Goal: Information Seeking & Learning: Learn about a topic

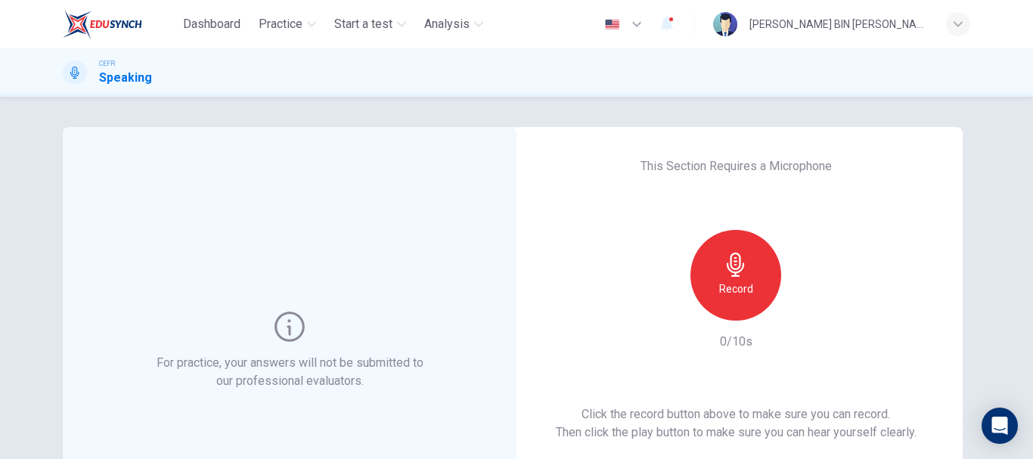
click at [753, 268] on div "Record" at bounding box center [735, 275] width 91 height 91
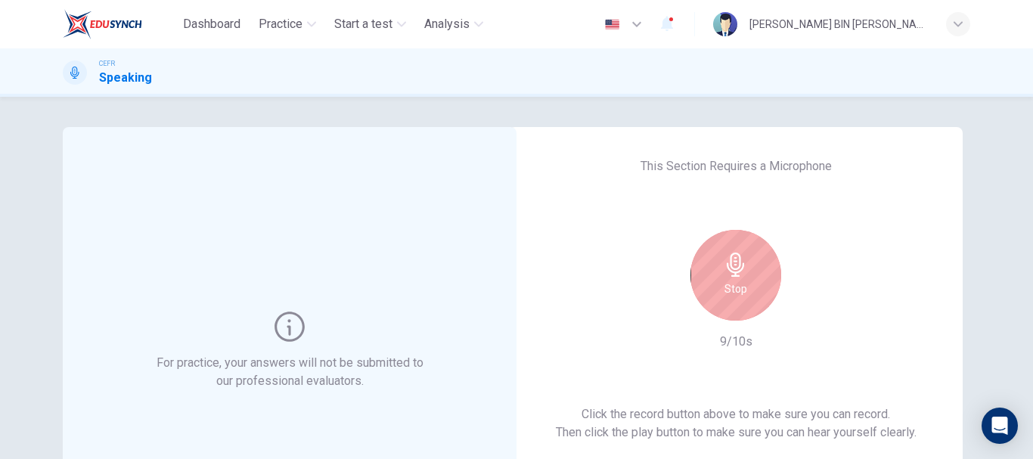
click at [716, 271] on div "Stop" at bounding box center [735, 275] width 91 height 91
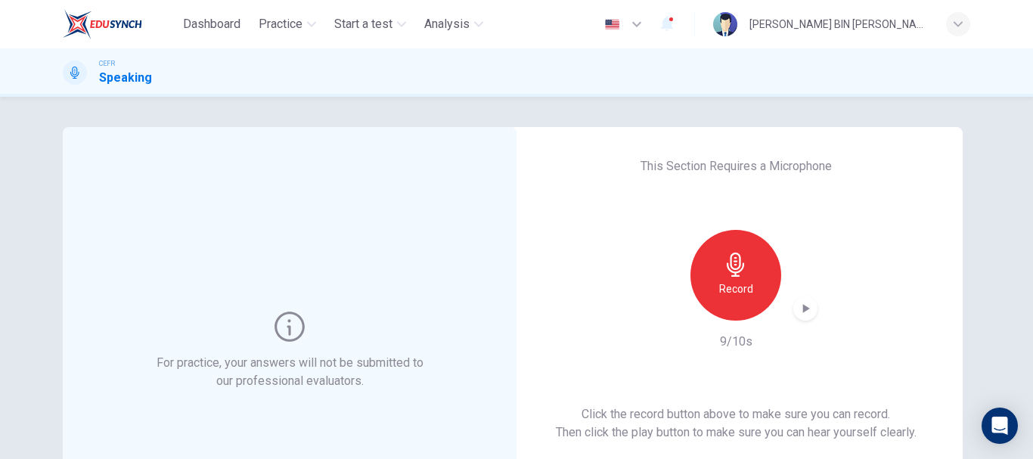
click at [803, 308] on icon "button" at bounding box center [806, 308] width 7 height 9
click at [800, 310] on icon "button" at bounding box center [805, 308] width 11 height 11
click at [803, 309] on icon "button" at bounding box center [806, 308] width 7 height 9
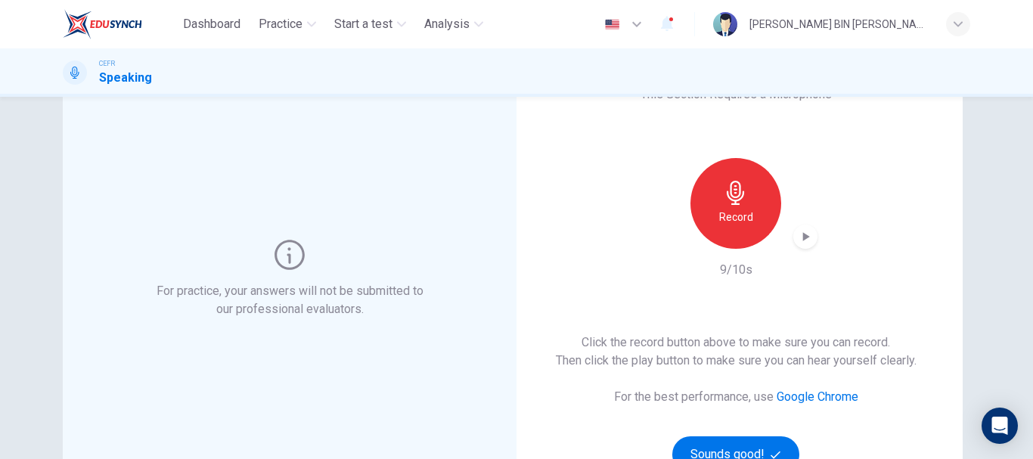
scroll to position [76, 0]
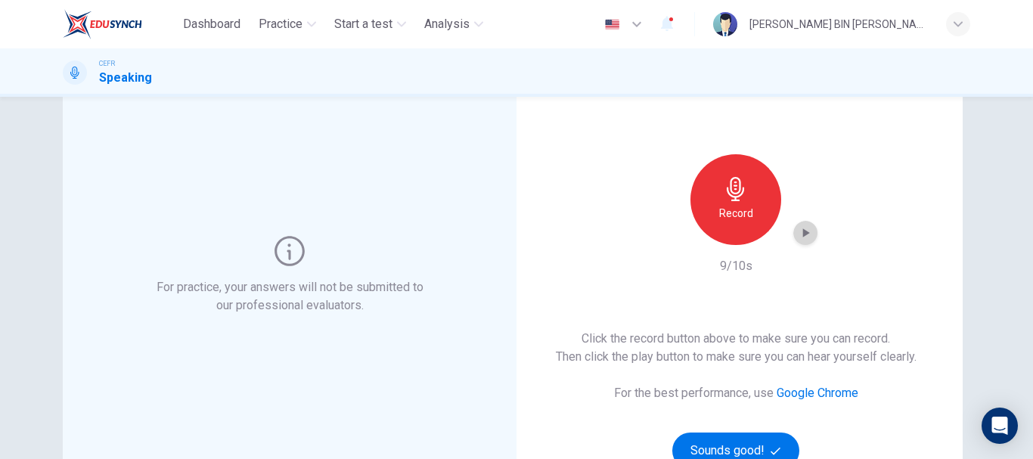
click at [798, 234] on icon "button" at bounding box center [805, 232] width 15 height 15
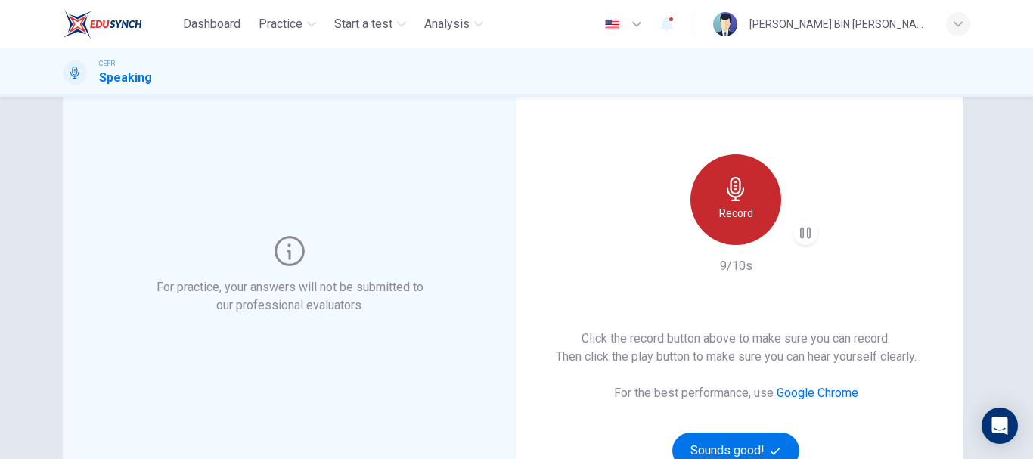
click at [755, 217] on div "Record" at bounding box center [735, 199] width 91 height 91
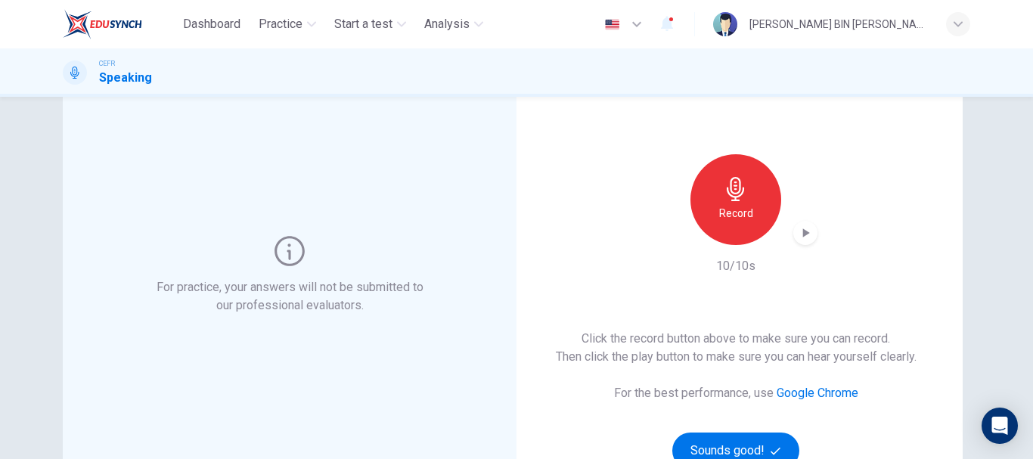
click at [803, 233] on icon "button" at bounding box center [806, 232] width 7 height 9
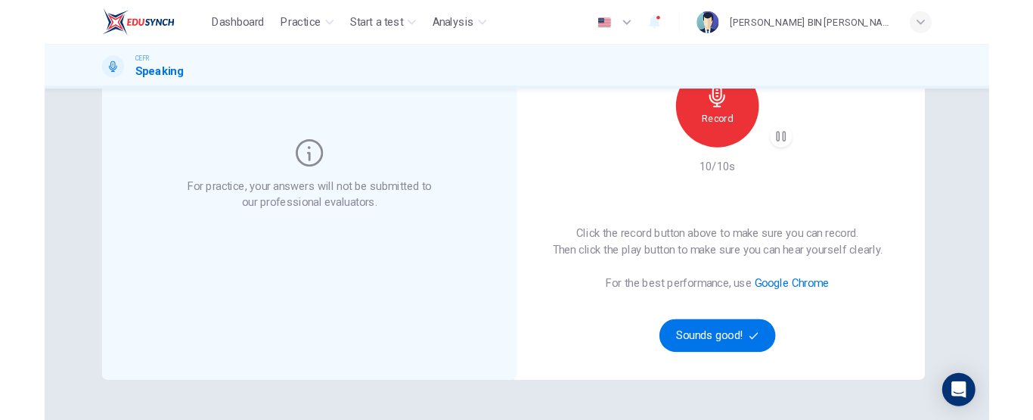
scroll to position [160, 0]
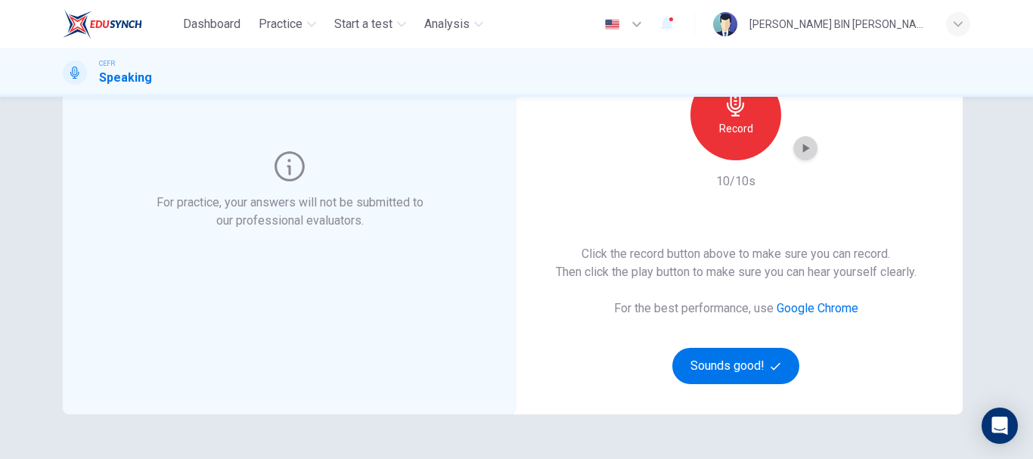
click at [798, 152] on icon "button" at bounding box center [805, 148] width 15 height 15
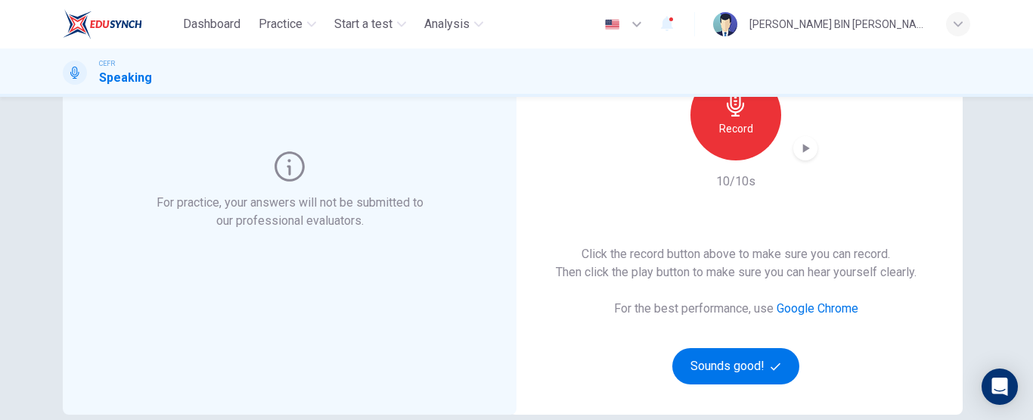
click at [608, 42] on div "Dashboard Practice Start a test Analysis English en ​ [PERSON_NAME] BIN [PERSON…" at bounding box center [516, 24] width 907 height 48
click at [798, 149] on icon "button" at bounding box center [805, 148] width 15 height 15
click at [740, 141] on div "Record" at bounding box center [735, 115] width 91 height 91
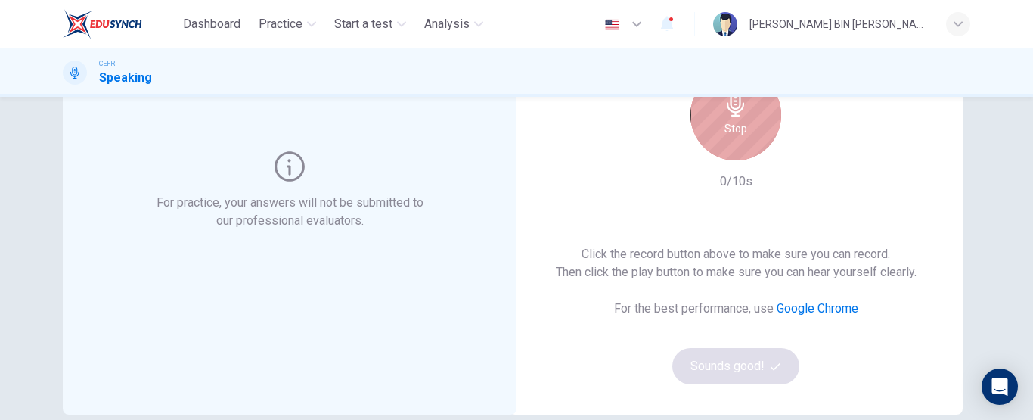
click at [740, 141] on div "Stop" at bounding box center [735, 115] width 91 height 91
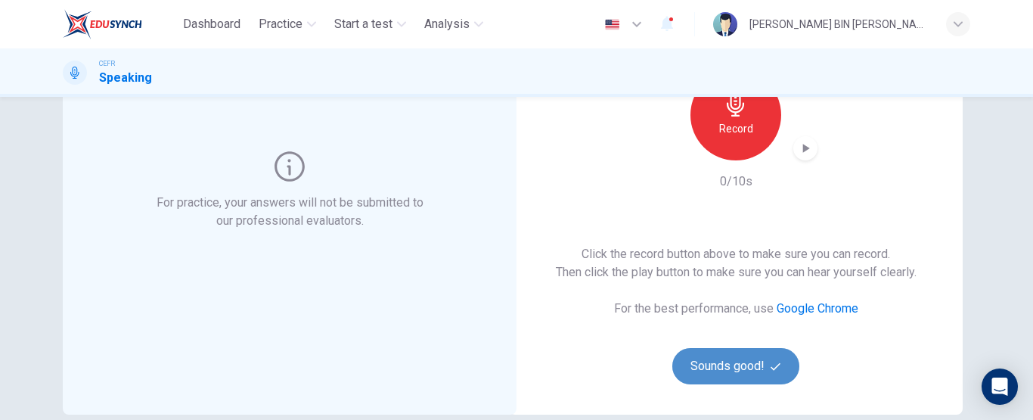
click at [719, 371] on button "Sounds good!" at bounding box center [735, 366] width 127 height 36
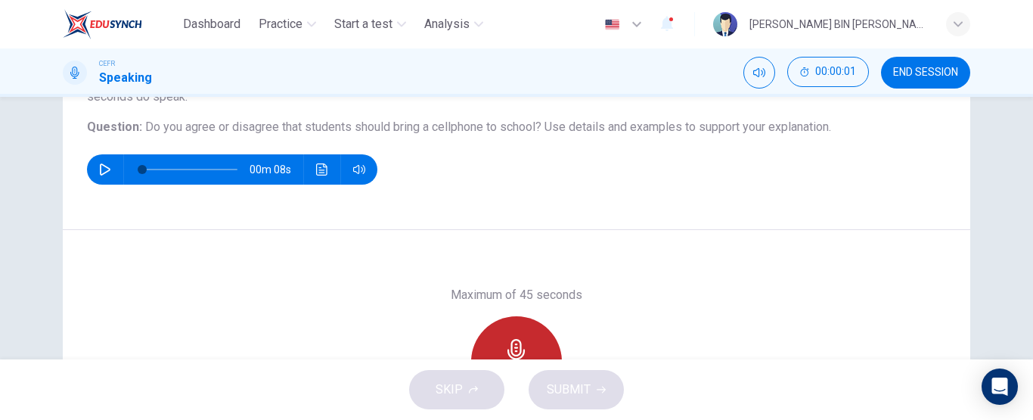
click at [496, 339] on div "Record" at bounding box center [516, 361] width 91 height 91
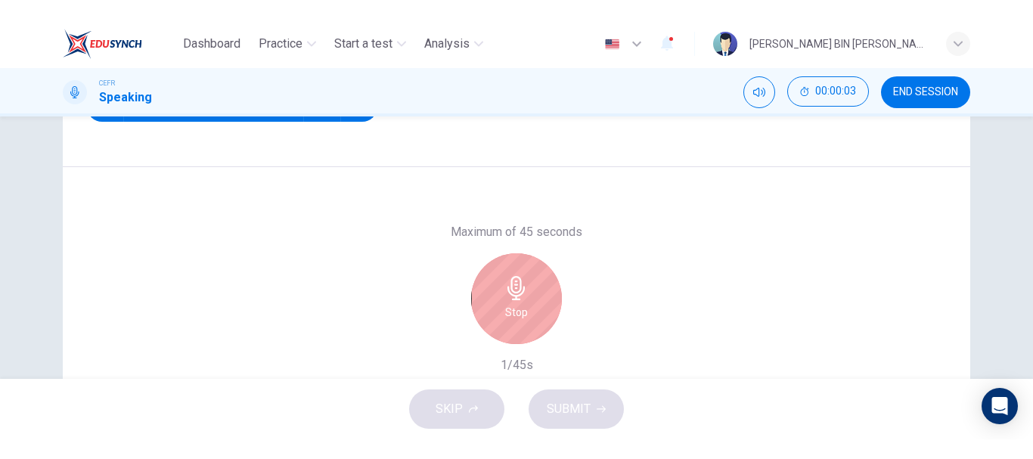
scroll to position [324, 0]
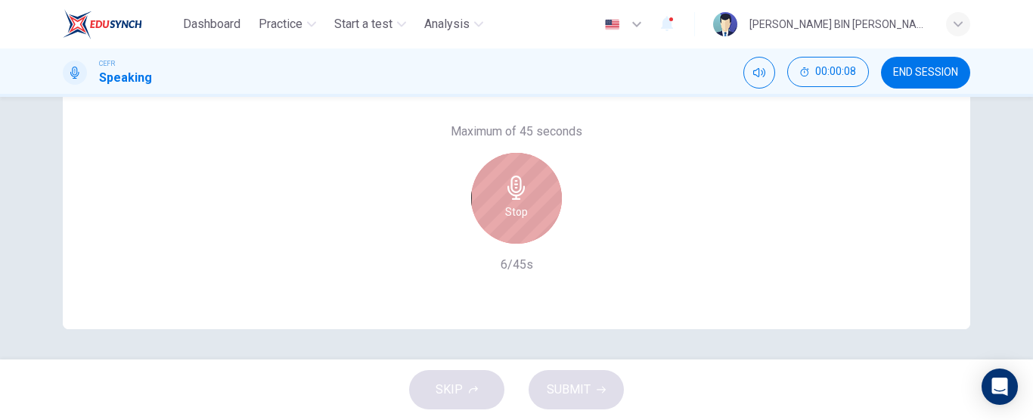
click at [507, 223] on div "Stop" at bounding box center [516, 198] width 91 height 91
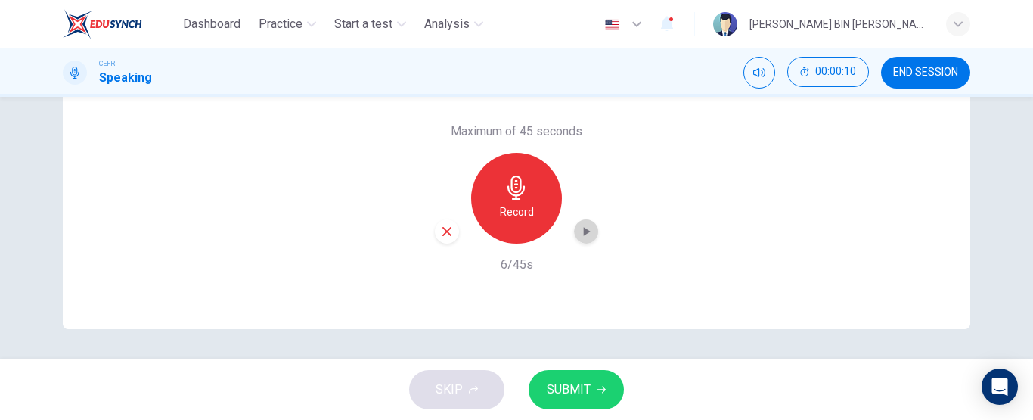
click at [588, 226] on icon "button" at bounding box center [585, 231] width 15 height 15
click at [581, 224] on icon "button" at bounding box center [585, 231] width 15 height 15
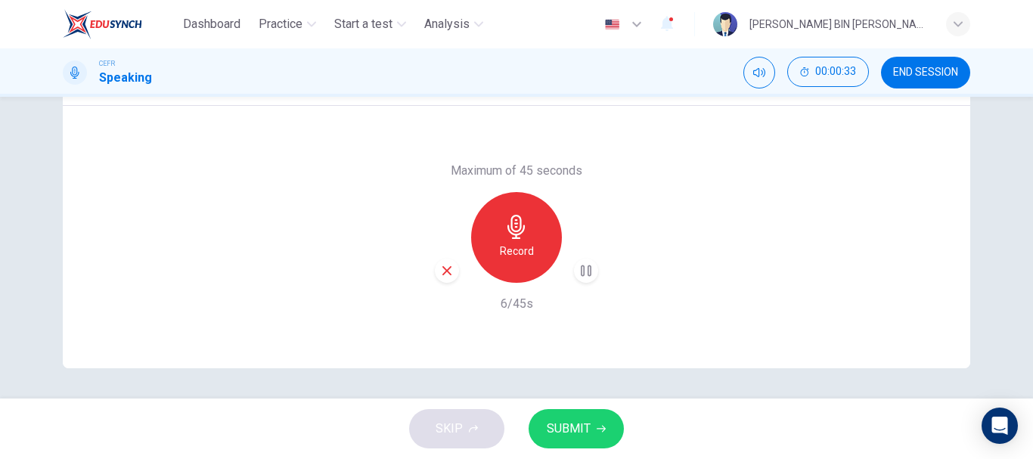
scroll to position [284, 0]
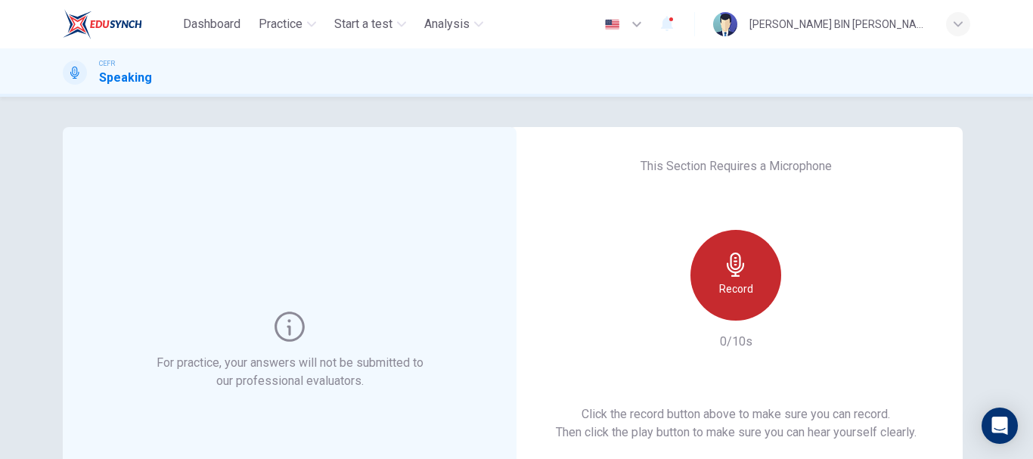
click at [714, 280] on div "Record" at bounding box center [735, 275] width 91 height 91
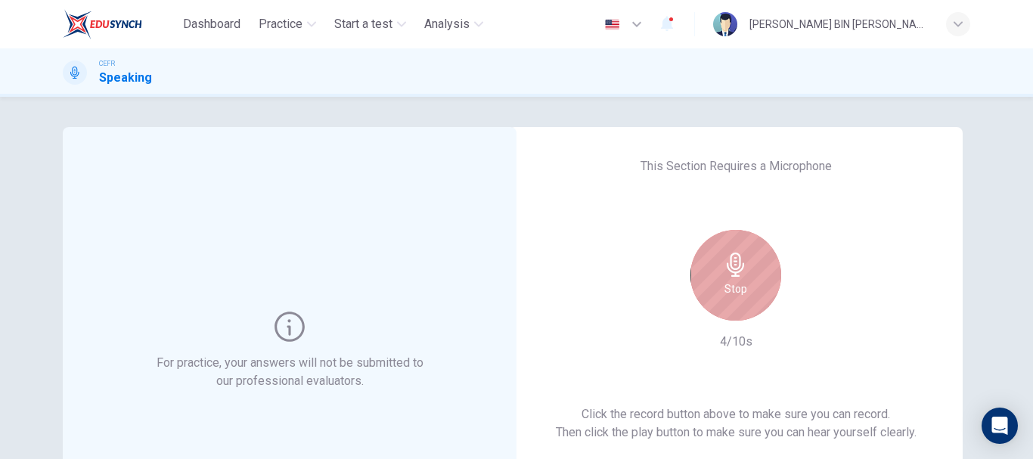
click at [738, 300] on div "Stop" at bounding box center [735, 275] width 91 height 91
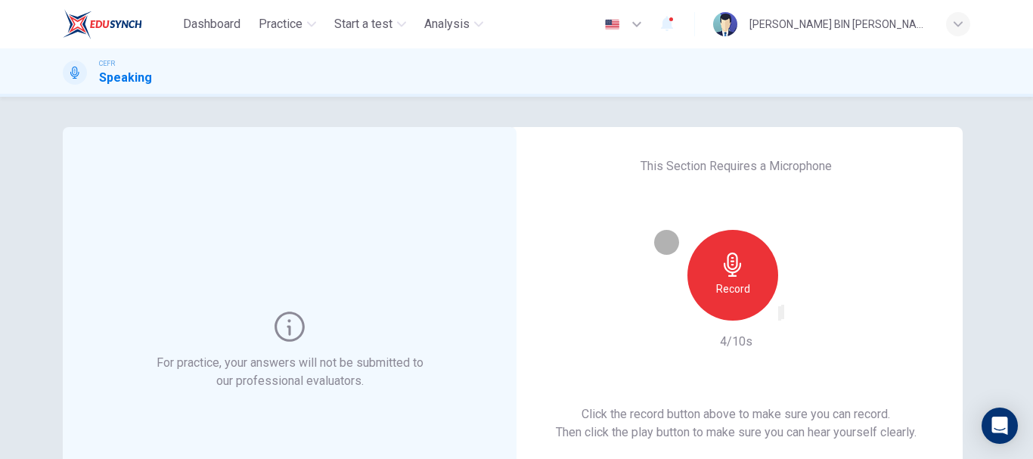
click at [780, 317] on icon "button" at bounding box center [780, 317] width 0 height 0
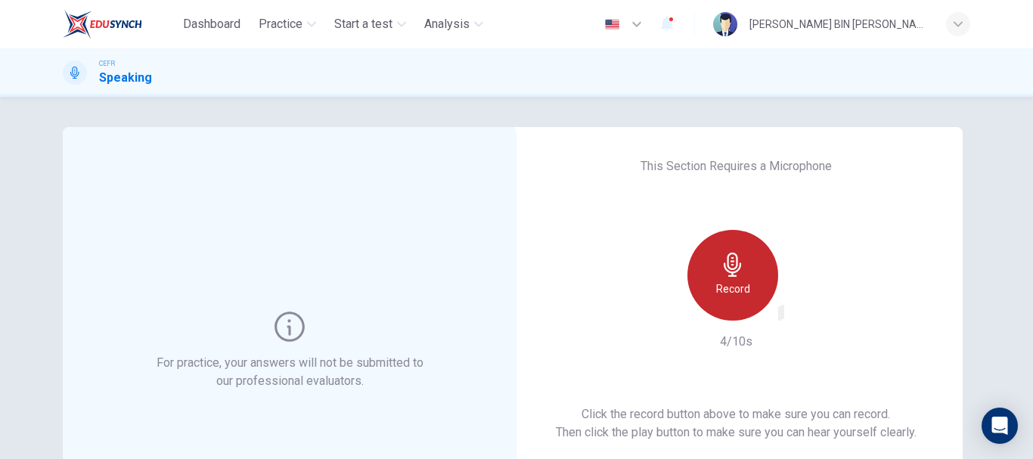
click at [761, 298] on div "Record" at bounding box center [732, 275] width 91 height 91
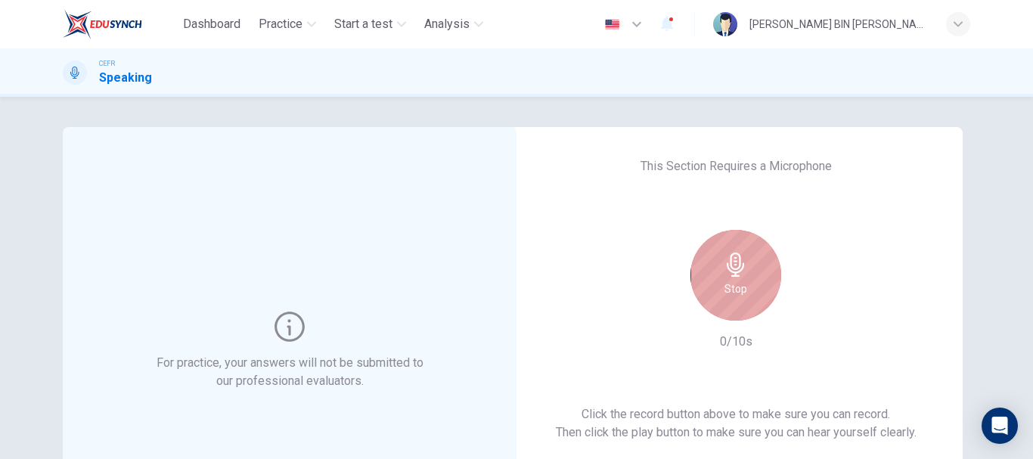
click at [746, 299] on div "Stop" at bounding box center [735, 275] width 91 height 91
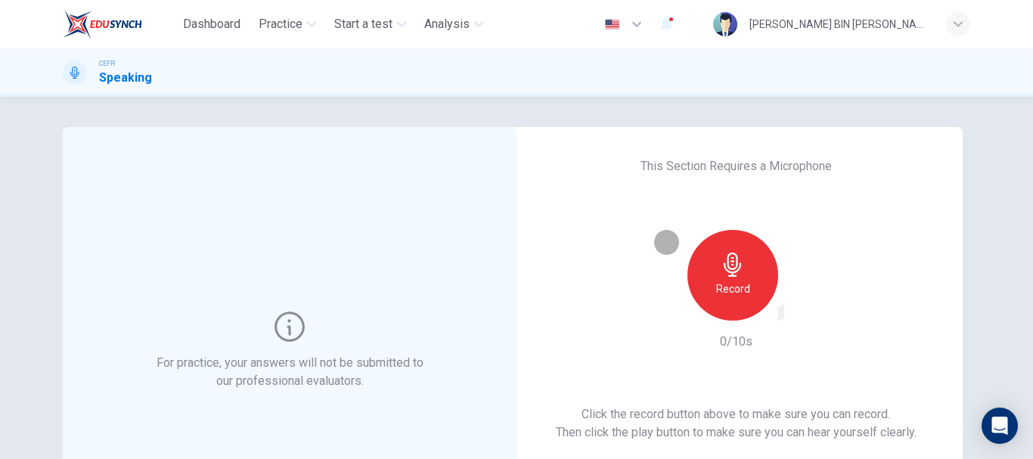
click at [780, 317] on icon "button" at bounding box center [780, 317] width 0 height 0
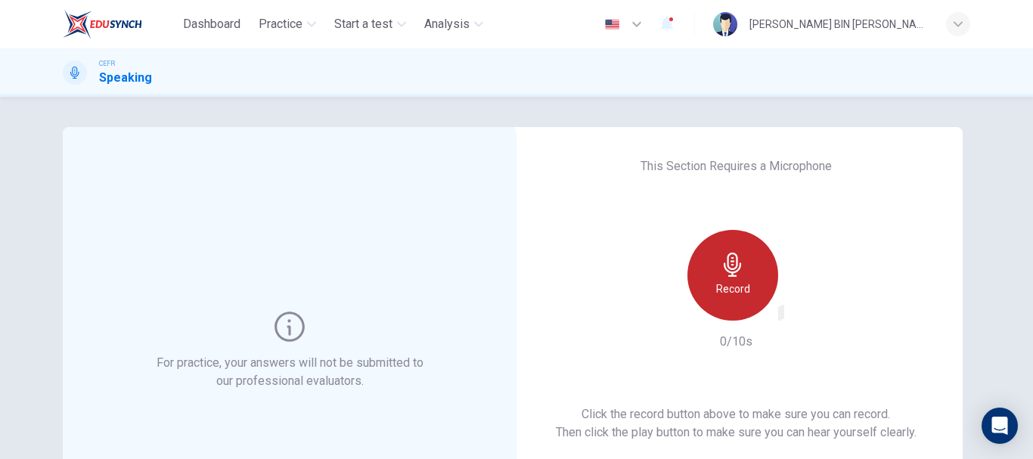
click at [733, 293] on h6 "Record" at bounding box center [733, 289] width 34 height 18
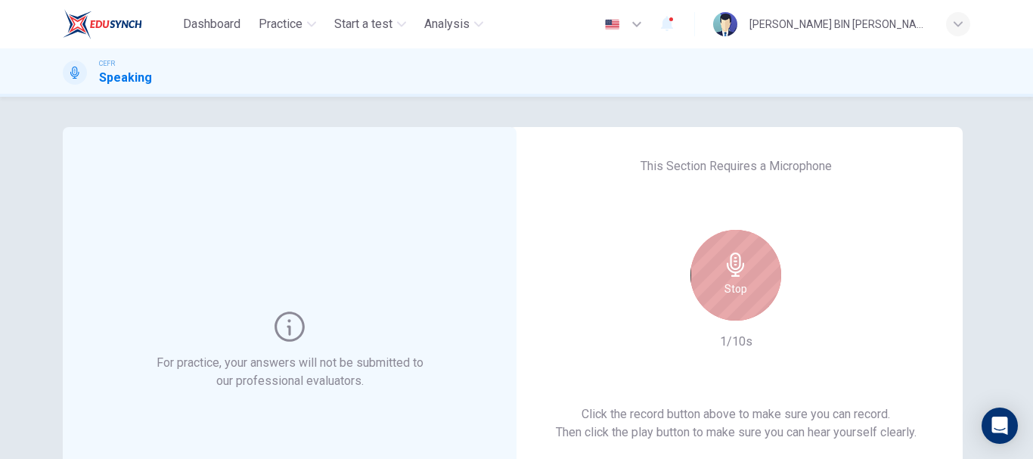
click at [739, 293] on h6 "Stop" at bounding box center [735, 289] width 23 height 18
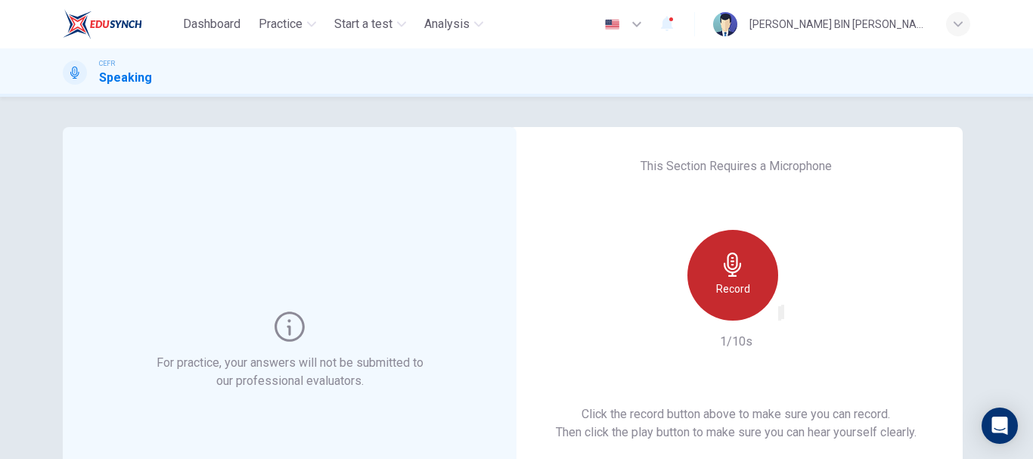
click at [755, 290] on div "Record" at bounding box center [732, 275] width 91 height 91
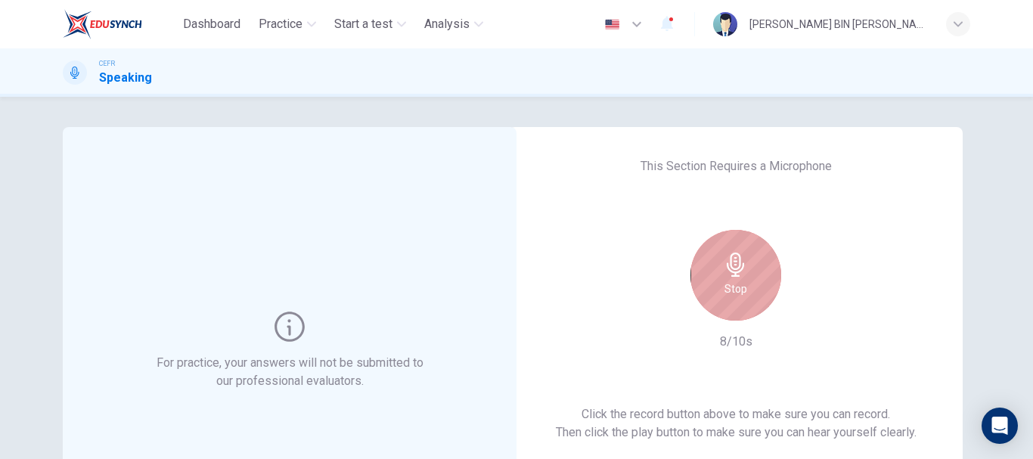
click at [730, 296] on h6 "Stop" at bounding box center [735, 289] width 23 height 18
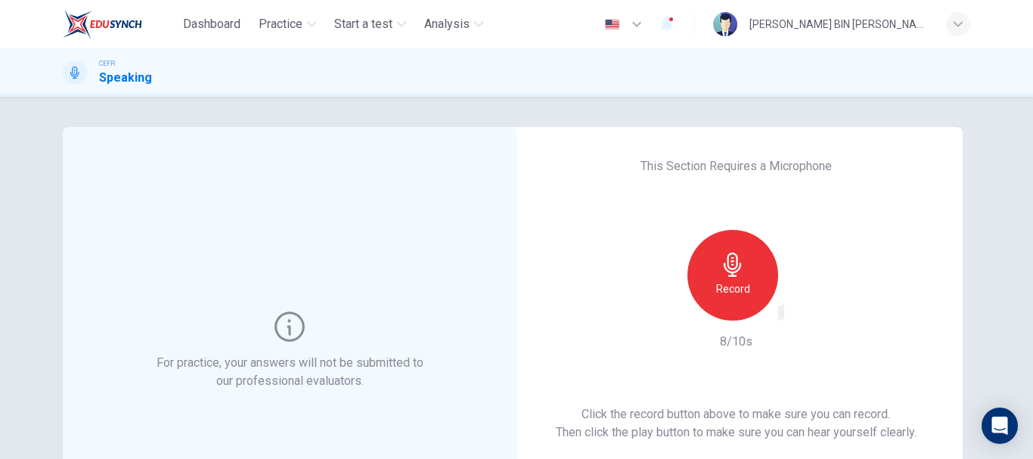
click at [780, 317] on icon "button" at bounding box center [780, 317] width 0 height 0
click at [780, 312] on div "button" at bounding box center [780, 313] width 0 height 11
click at [780, 314] on div "button" at bounding box center [780, 313] width 0 height 11
click at [978, 249] on div "For practice, your answers will not be submitted to our professional evaluators…" at bounding box center [517, 389] width 956 height 525
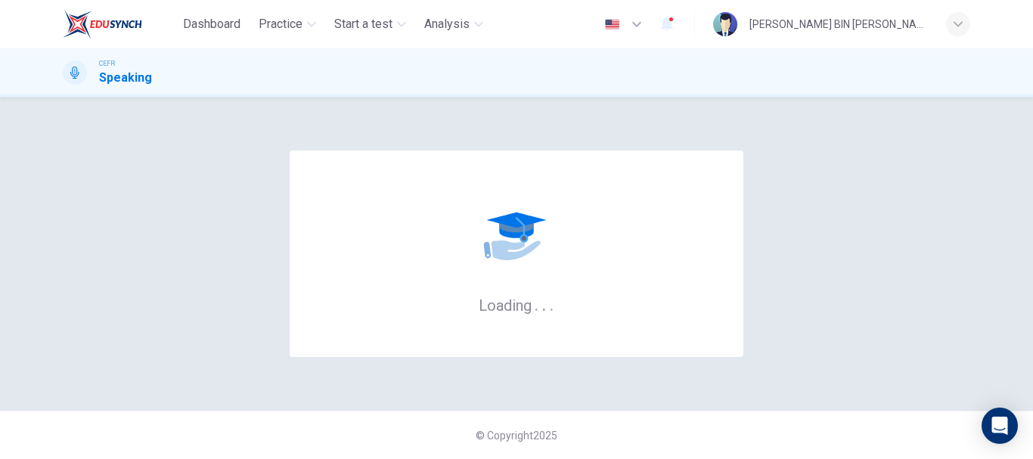
click at [531, 291] on div "Loading . . ." at bounding box center [517, 253] width 454 height 206
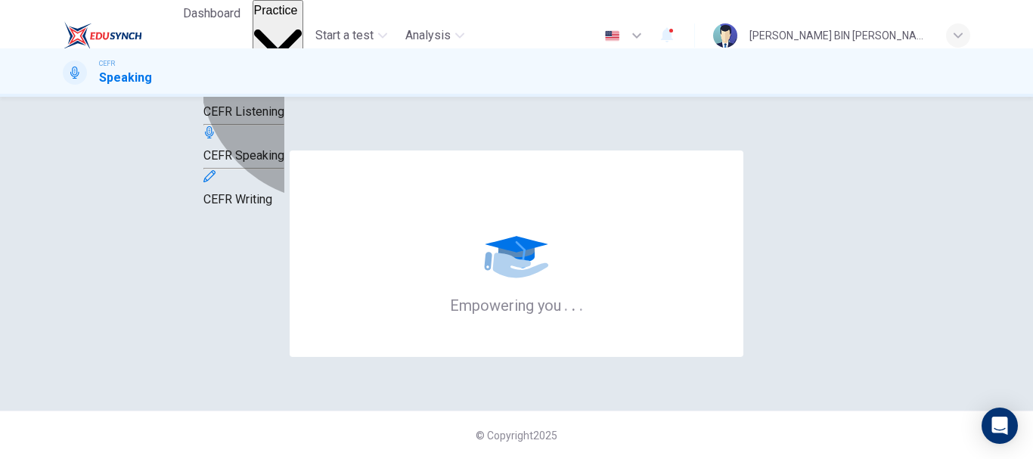
click at [284, 119] on span "CEFR Listening" at bounding box center [243, 111] width 81 height 14
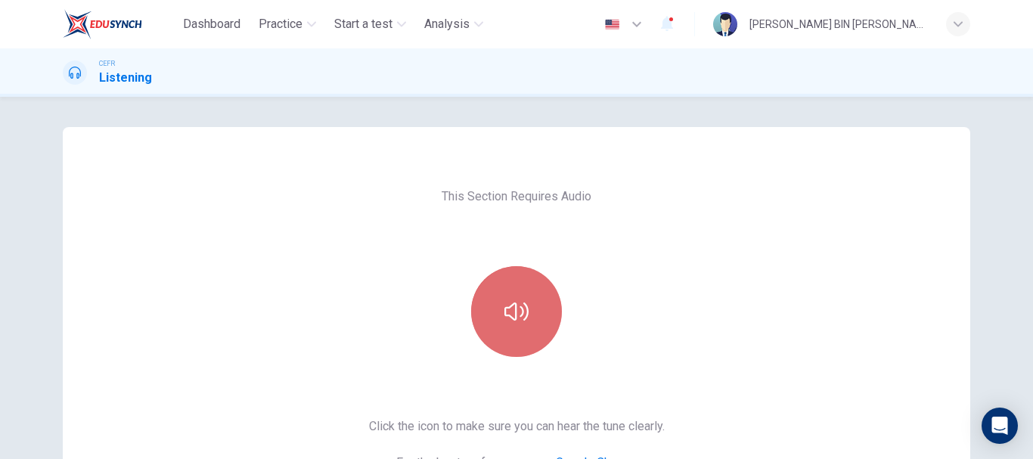
click at [482, 307] on button "button" at bounding box center [516, 311] width 91 height 91
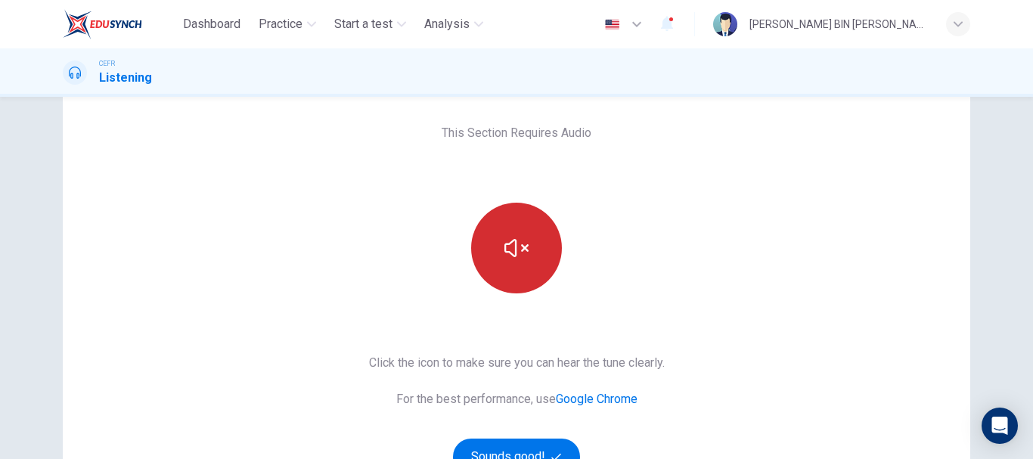
scroll to position [70, 0]
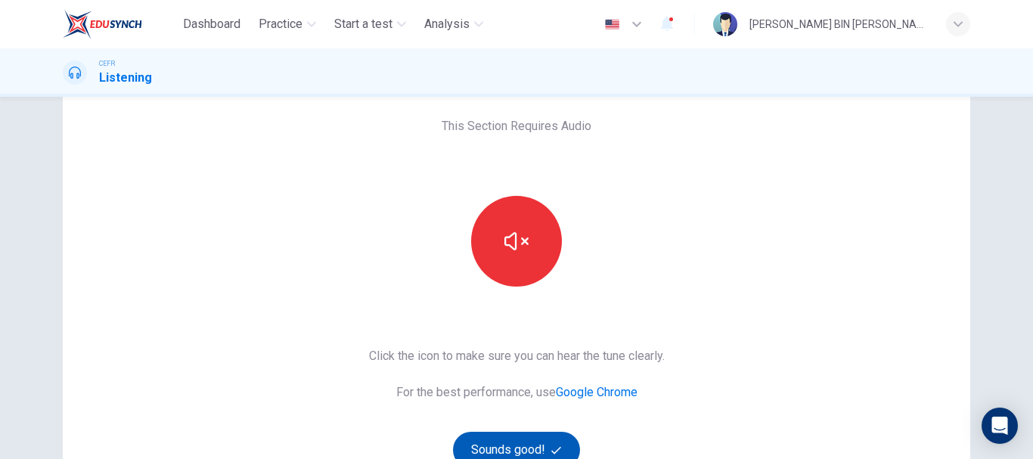
click at [547, 436] on button "Sounds good!" at bounding box center [516, 450] width 127 height 36
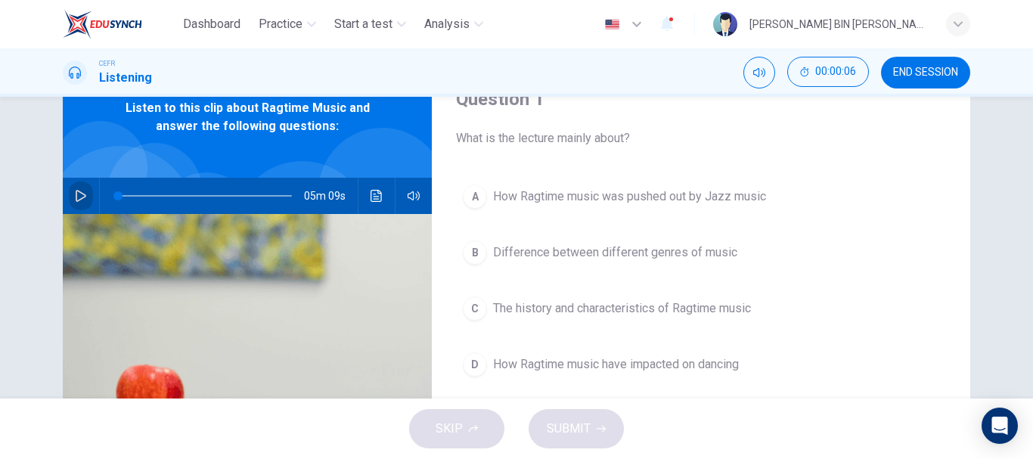
click at [87, 194] on button "button" at bounding box center [81, 196] width 24 height 36
click at [76, 194] on icon "button" at bounding box center [81, 196] width 12 height 12
click at [86, 208] on div "04m 59s" at bounding box center [247, 196] width 369 height 36
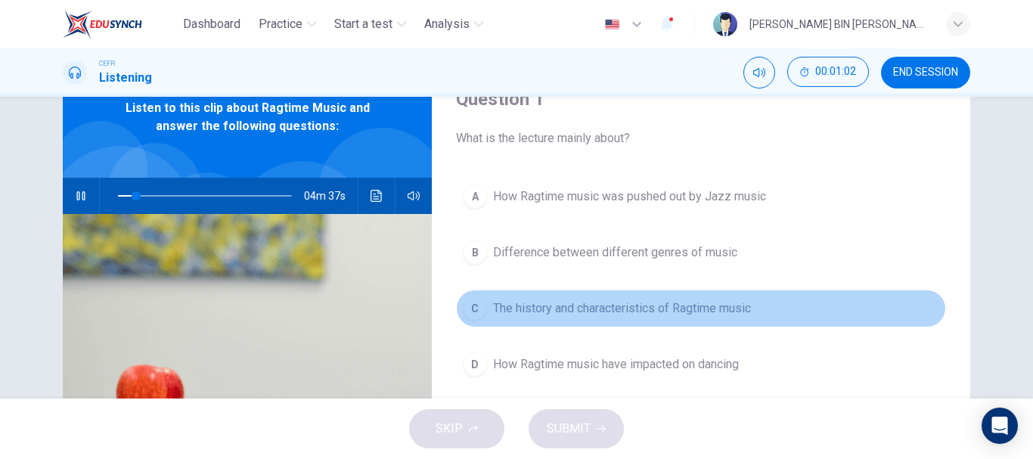
click at [674, 321] on button "C The history and characteristics of Ragtime music" at bounding box center [701, 309] width 490 height 38
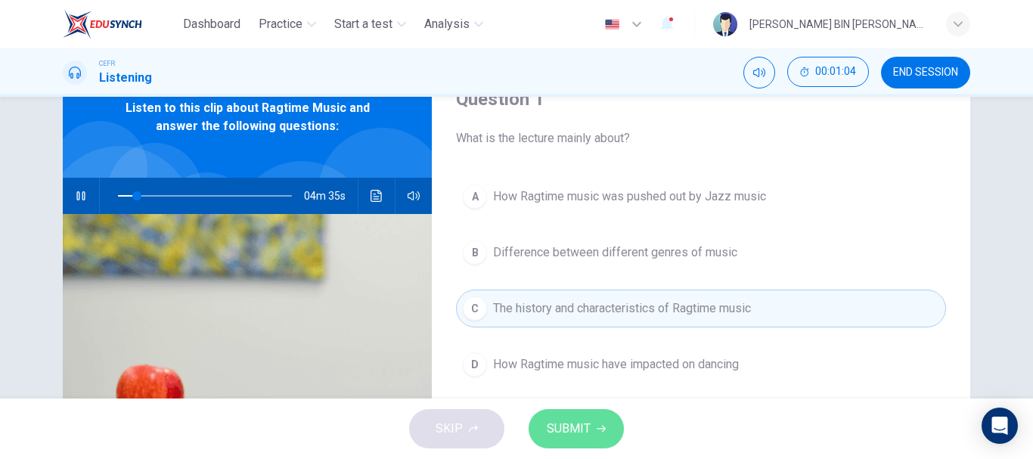
click at [609, 430] on button "SUBMIT" at bounding box center [576, 428] width 95 height 39
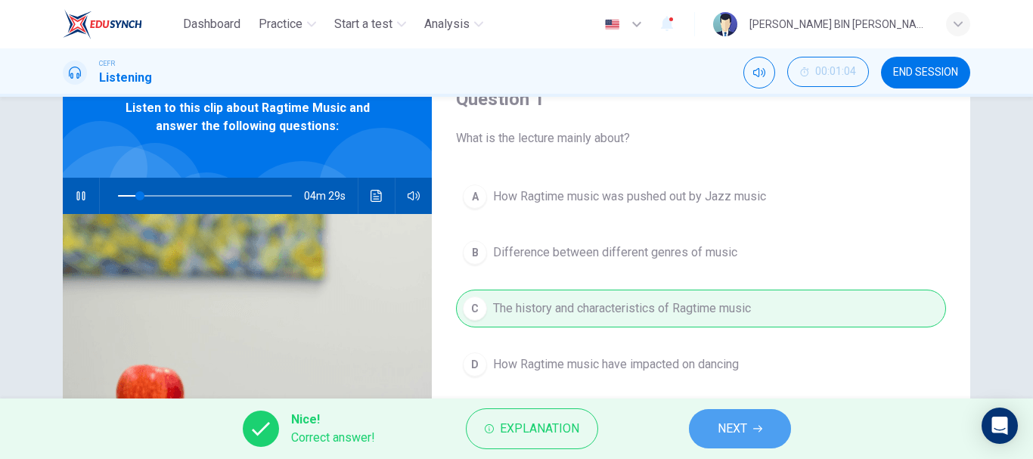
click at [739, 426] on span "NEXT" at bounding box center [732, 428] width 29 height 21
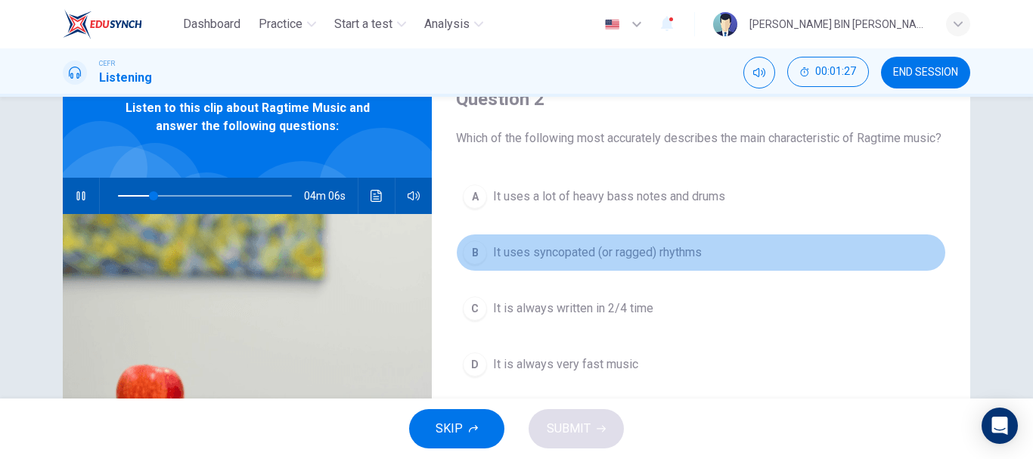
click at [665, 262] on span "It uses syncopated (or ragged) rhythms" at bounding box center [597, 252] width 209 height 18
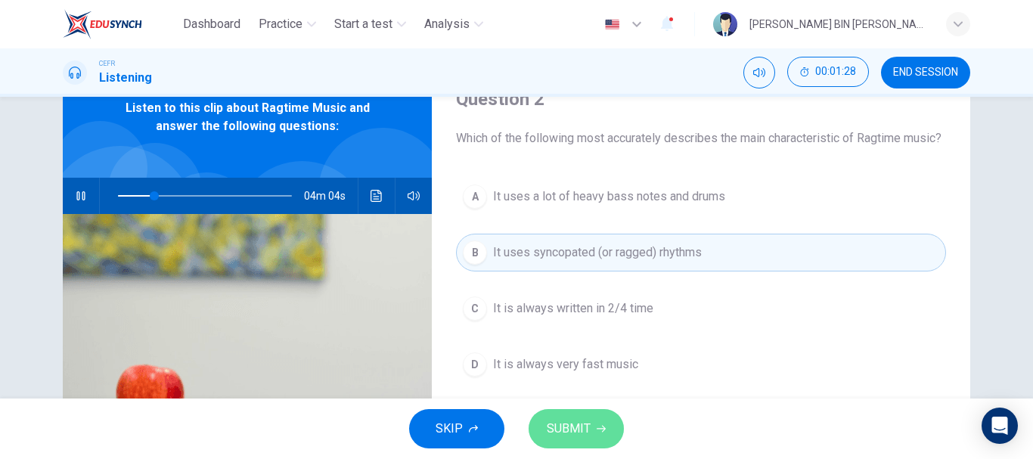
click at [603, 439] on button "SUBMIT" at bounding box center [576, 428] width 95 height 39
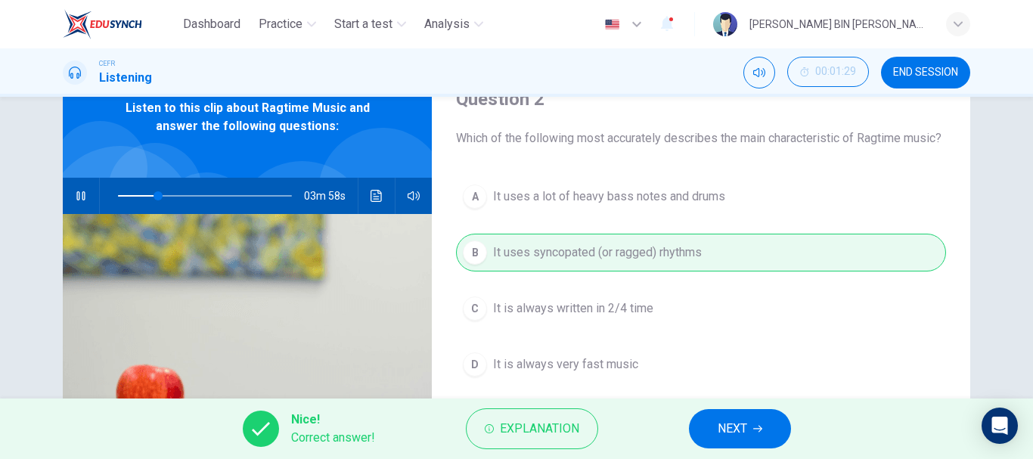
click at [727, 435] on span "NEXT" at bounding box center [732, 428] width 29 height 21
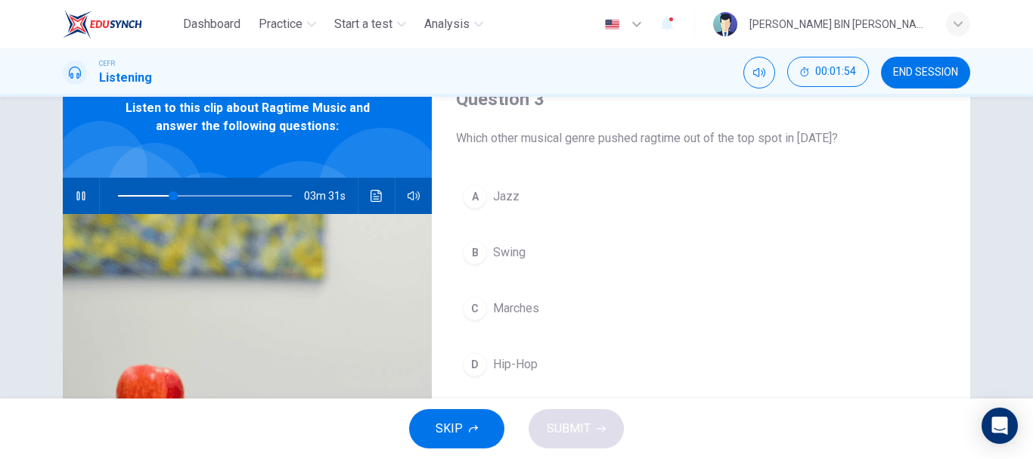
click at [547, 311] on button "C Marches" at bounding box center [701, 309] width 490 height 38
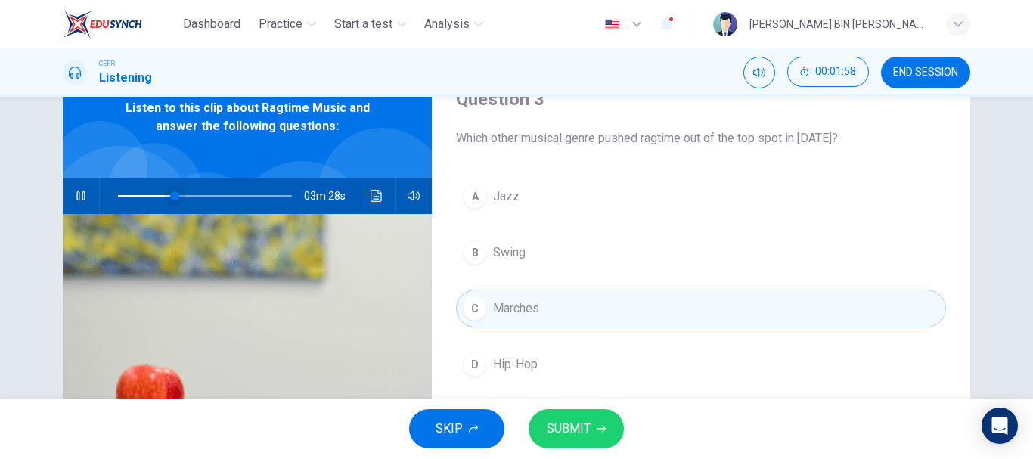
click at [170, 196] on span at bounding box center [174, 195] width 9 height 9
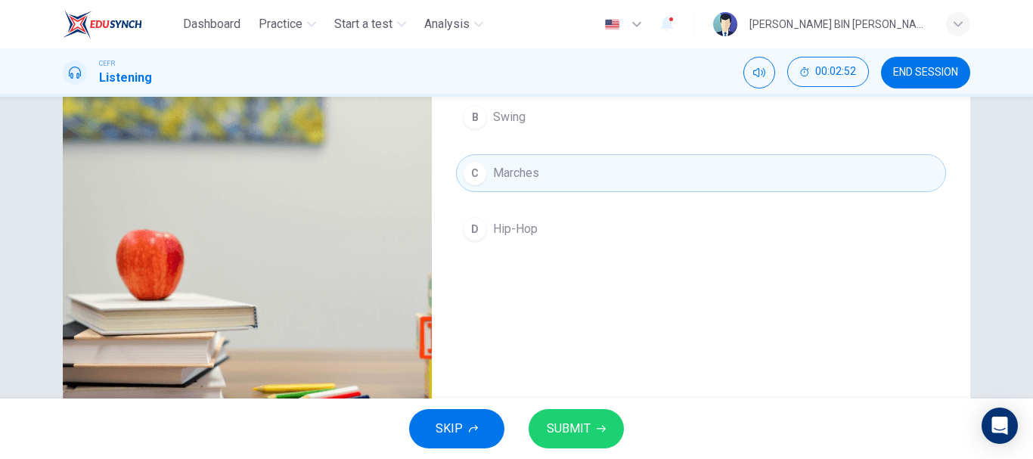
scroll to position [57, 0]
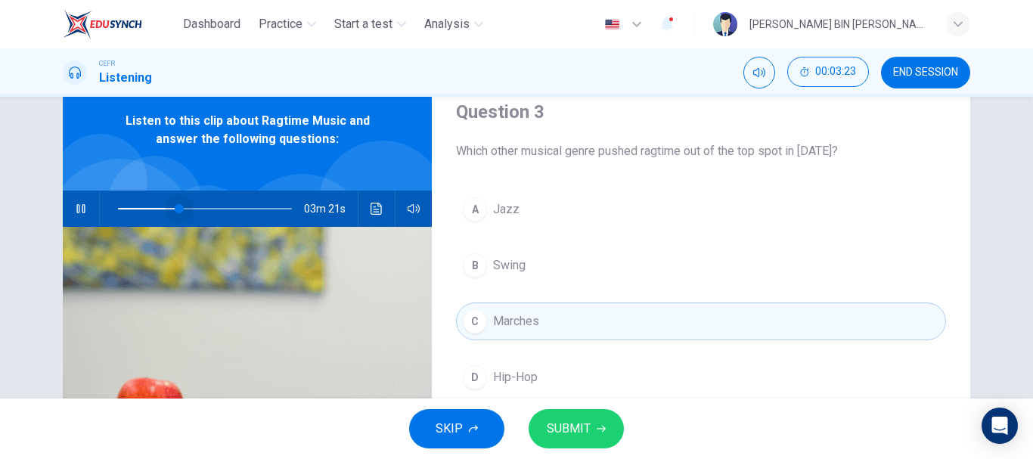
click at [175, 208] on span at bounding box center [205, 208] width 174 height 21
click at [175, 205] on span at bounding box center [179, 208] width 9 height 9
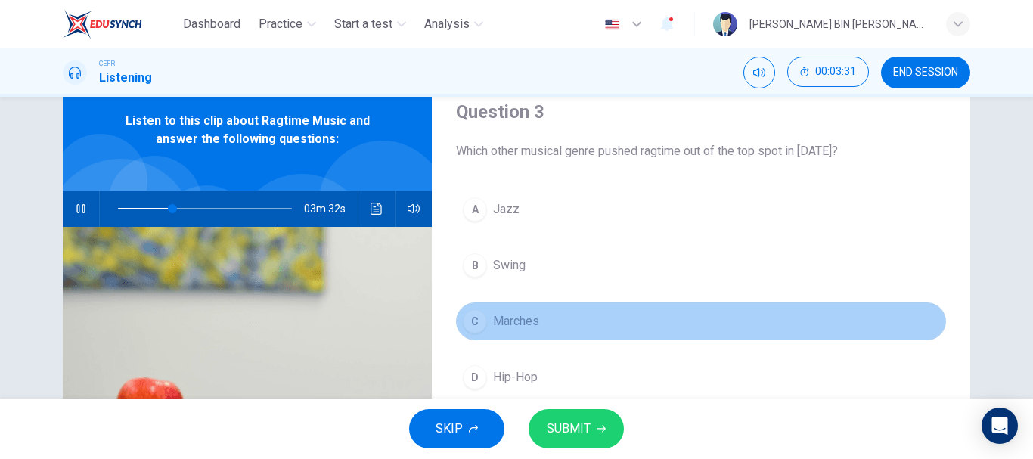
click at [515, 323] on span "Marches" at bounding box center [516, 321] width 46 height 18
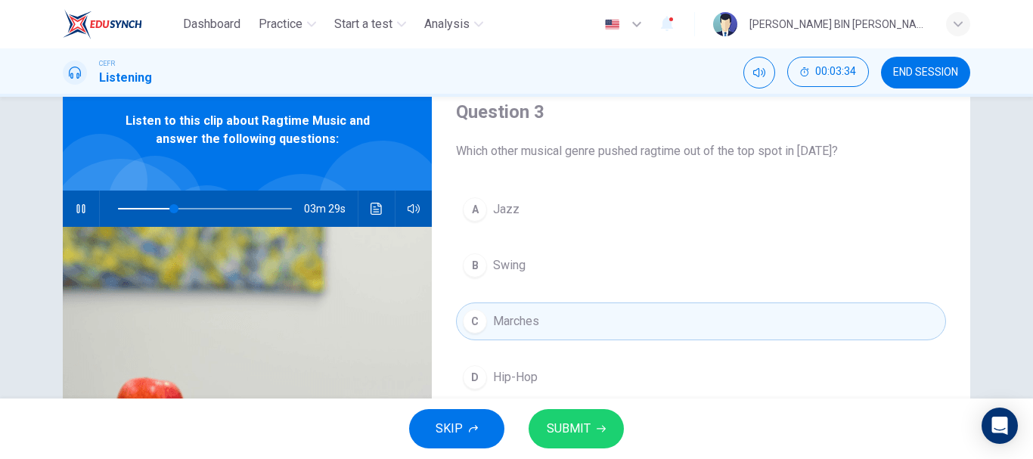
click at [563, 370] on button "D Hip-Hop" at bounding box center [701, 377] width 490 height 38
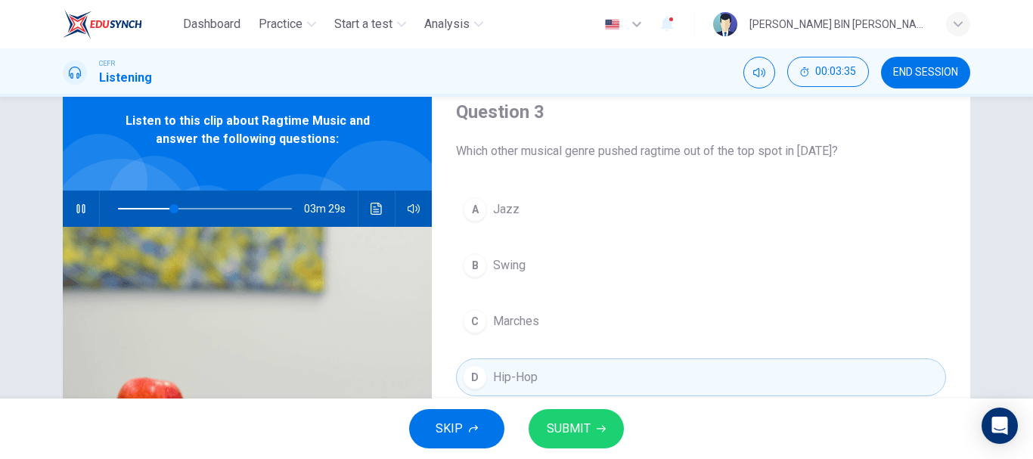
click at [573, 418] on span "SUBMIT" at bounding box center [569, 428] width 44 height 21
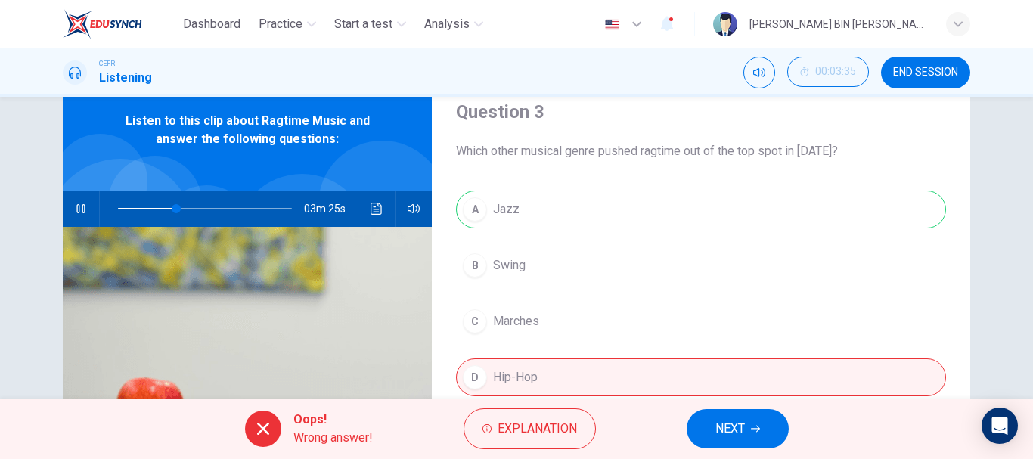
click at [519, 227] on div "A Jazz B Swing C Marches D Hip-Hop" at bounding box center [701, 309] width 490 height 236
click at [531, 426] on span "Explanation" at bounding box center [537, 428] width 79 height 21
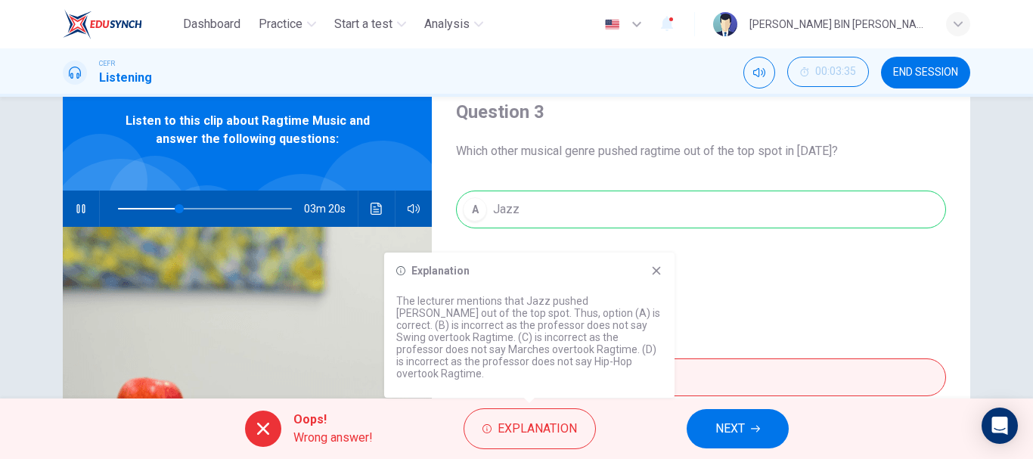
click at [649, 277] on div "Explanation" at bounding box center [529, 271] width 266 height 12
click at [653, 277] on icon at bounding box center [656, 271] width 12 height 12
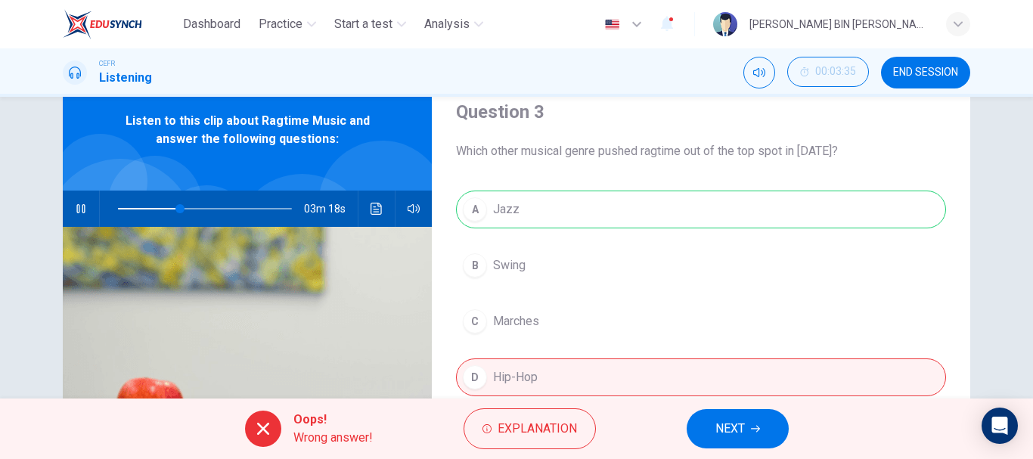
click at [724, 416] on button "NEXT" at bounding box center [738, 428] width 102 height 39
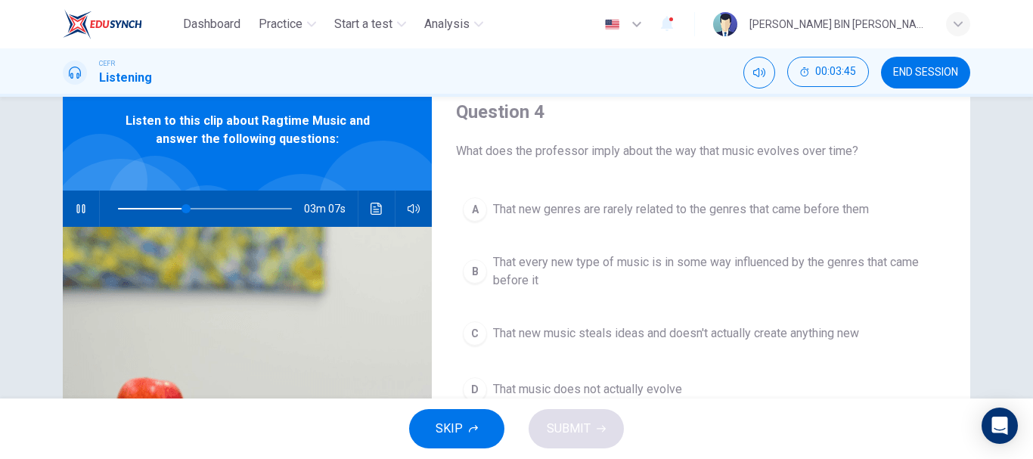
click at [950, 74] on span "END SESSION" at bounding box center [925, 73] width 65 height 12
click at [79, 211] on icon "button" at bounding box center [80, 208] width 8 height 9
click at [662, 336] on span "That new music steals ideas and doesn't actually create anything new" at bounding box center [676, 333] width 366 height 18
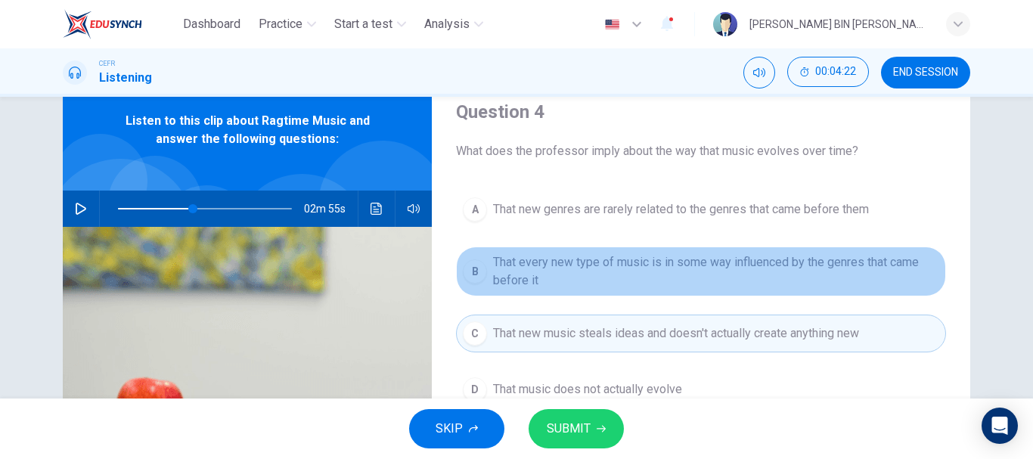
click at [639, 286] on span "That every new type of music is in some way influenced by the genres that came …" at bounding box center [716, 271] width 446 height 36
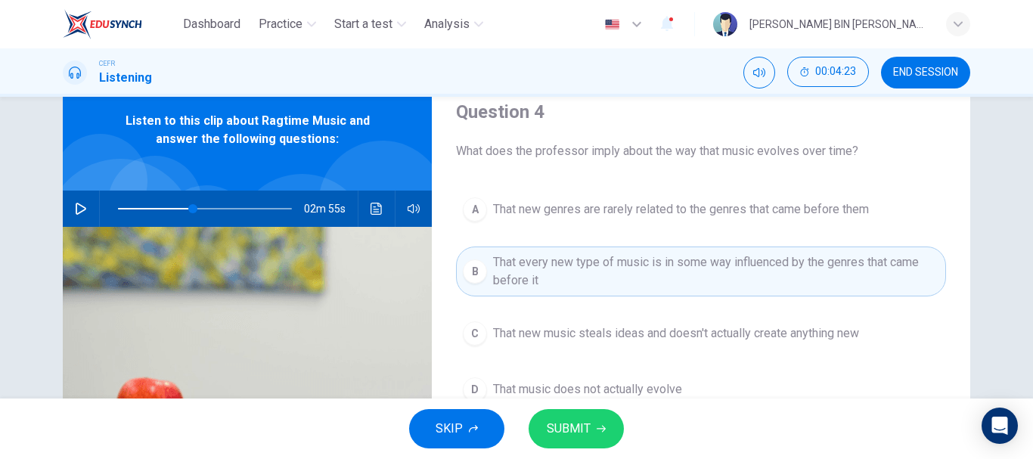
click at [584, 427] on span "SUBMIT" at bounding box center [569, 428] width 44 height 21
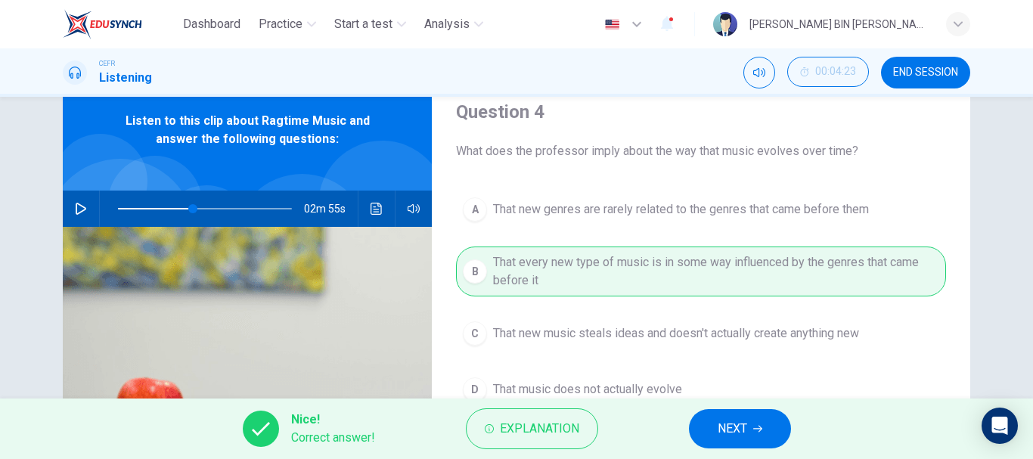
click at [736, 414] on button "NEXT" at bounding box center [740, 428] width 102 height 39
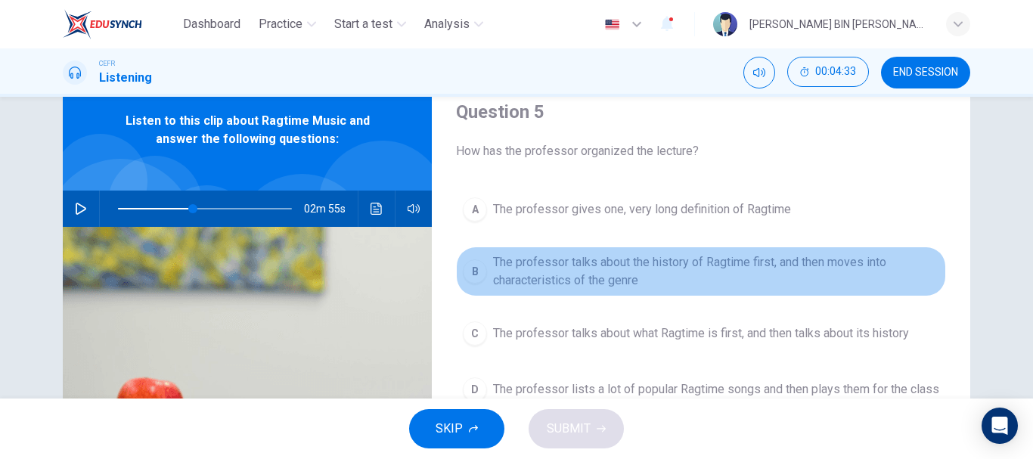
click at [717, 285] on span "The professor talks about the history of Ragtime first, and then moves into cha…" at bounding box center [716, 271] width 446 height 36
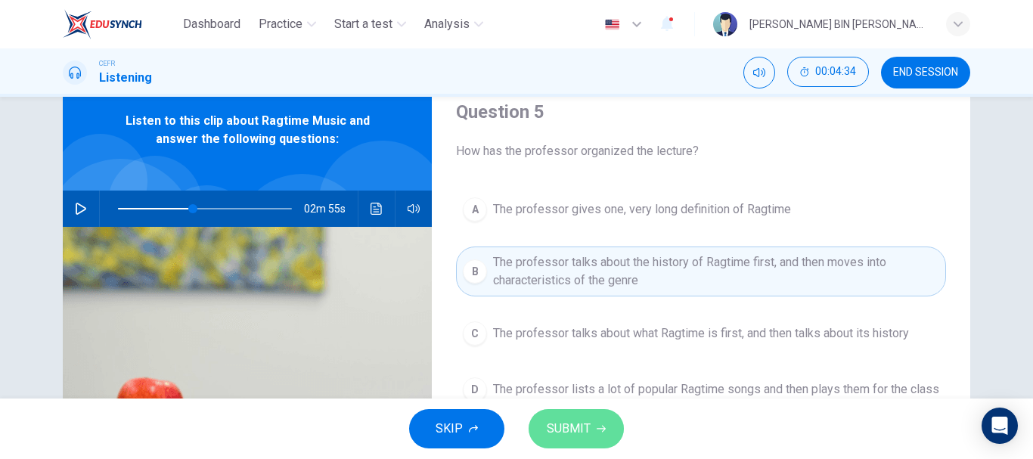
click at [563, 423] on span "SUBMIT" at bounding box center [569, 428] width 44 height 21
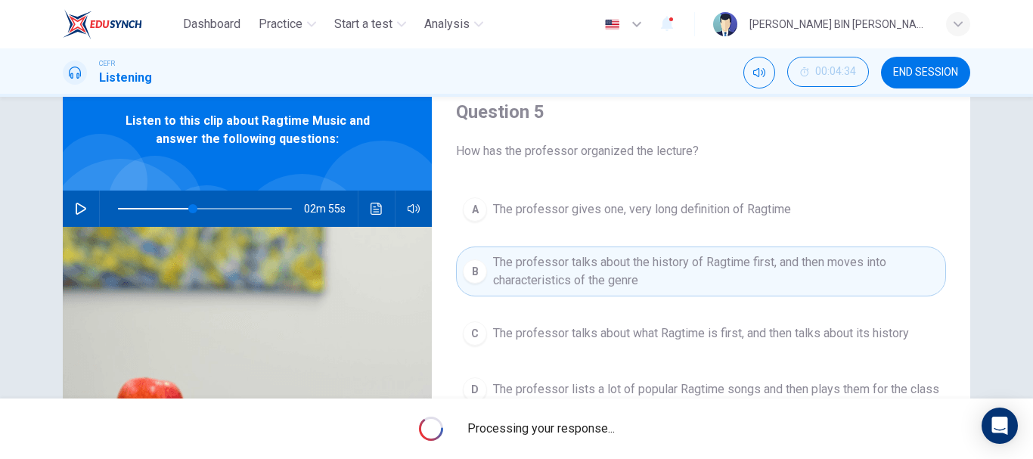
type input "43"
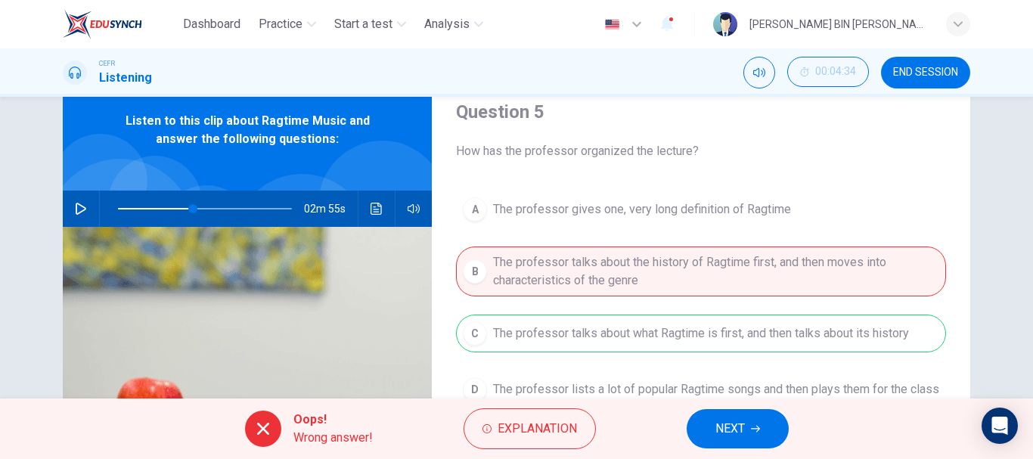
click at [724, 331] on div "A The professor gives one, very long definition of Ragtime B The professor talk…" at bounding box center [701, 315] width 490 height 248
click at [757, 426] on icon "button" at bounding box center [755, 428] width 9 height 9
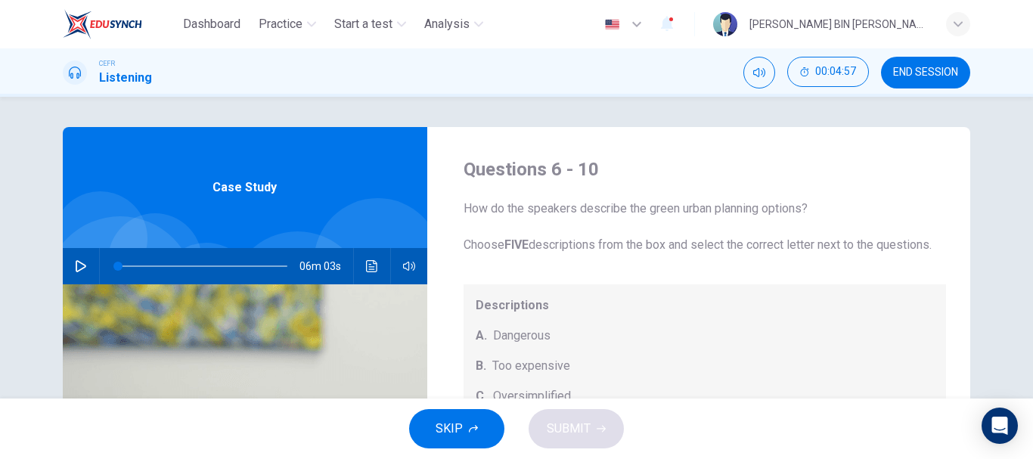
click at [921, 58] on button "END SESSION" at bounding box center [925, 73] width 89 height 32
